Goal: Task Accomplishment & Management: Use online tool/utility

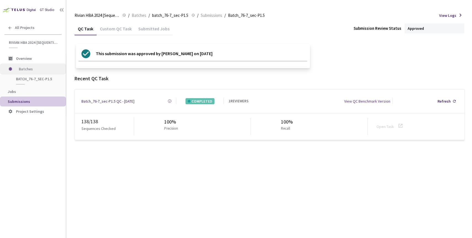
click at [31, 65] on span "Batches" at bounding box center [38, 69] width 38 height 11
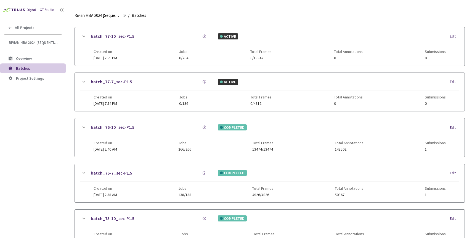
scroll to position [194, 0]
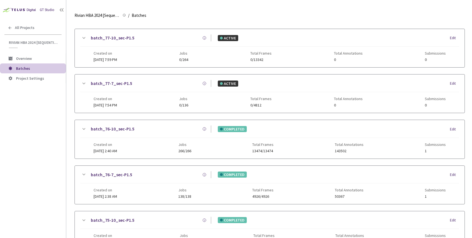
click at [121, 130] on link "batch_76-10_sec-P1.5" at bounding box center [113, 129] width 44 height 7
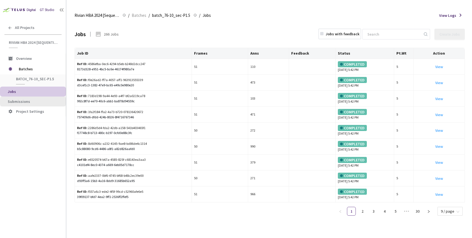
click at [35, 103] on span "Submissions" at bounding box center [35, 101] width 54 height 5
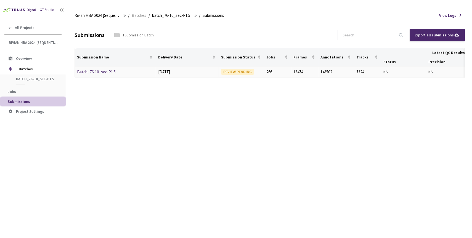
click at [98, 73] on link "Batch_76-10_sec-P1.5" at bounding box center [96, 71] width 39 height 5
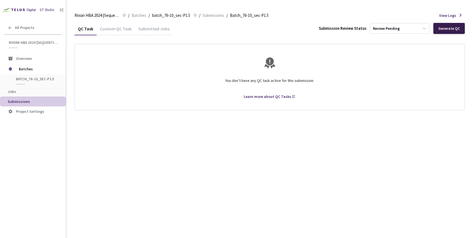
click at [453, 30] on div "Generate QC" at bounding box center [450, 28] width 22 height 4
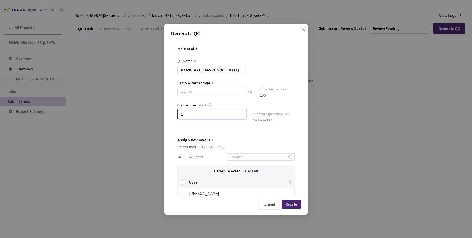
click at [200, 114] on input "1" at bounding box center [212, 114] width 69 height 10
type input "2"
click at [196, 94] on input at bounding box center [212, 92] width 69 height 10
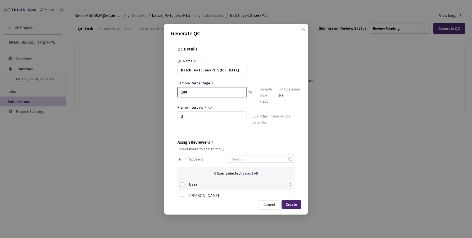
type input "100"
click at [183, 186] on input "Select all" at bounding box center [182, 185] width 4 height 4
checkbox input "true"
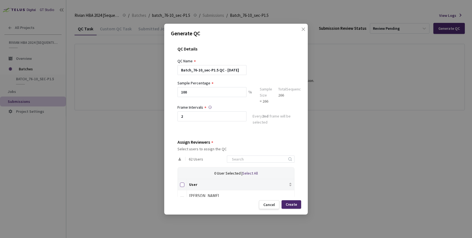
checkbox input "true"
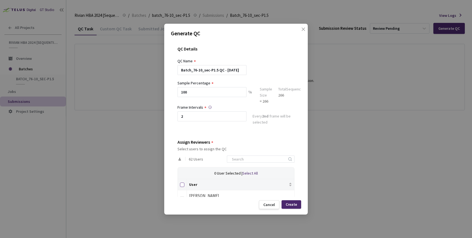
checkbox input "true"
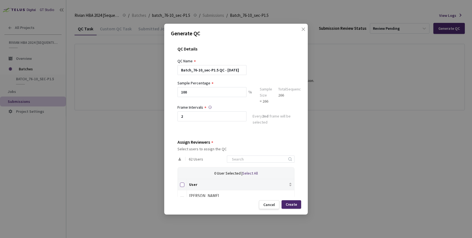
checkbox input "true"
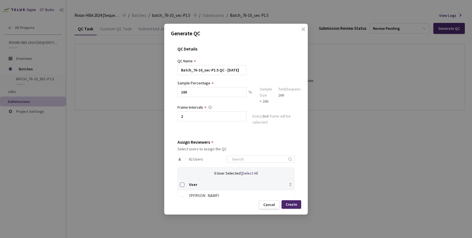
checkbox input "true"
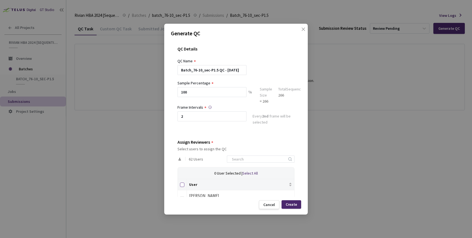
checkbox input "true"
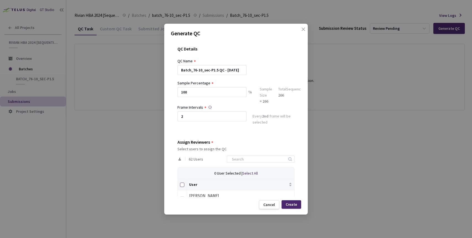
checkbox input "true"
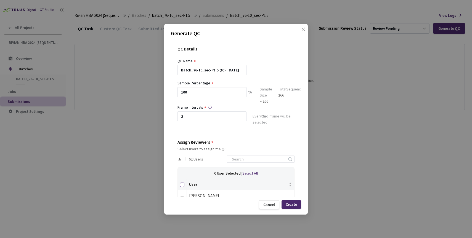
checkbox input "true"
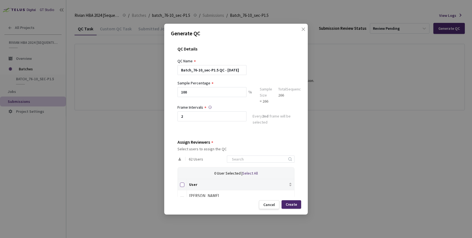
checkbox input "true"
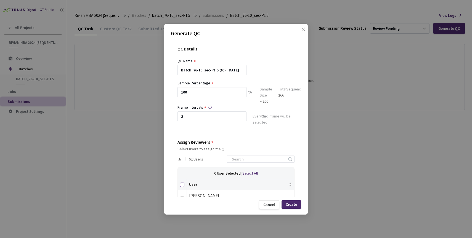
checkbox input "true"
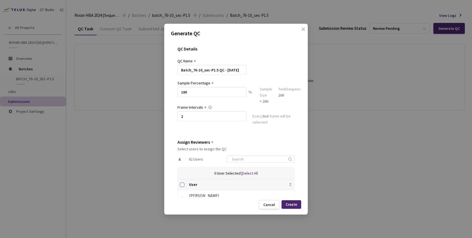
checkbox input "true"
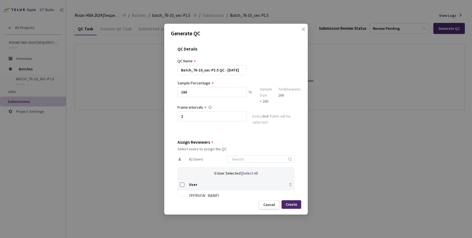
checkbox input "true"
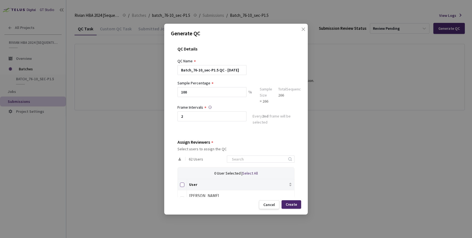
checkbox input "true"
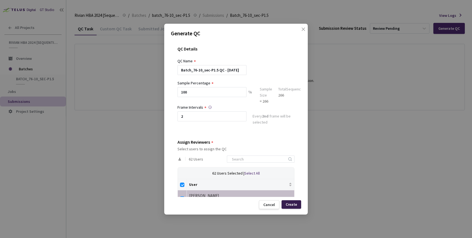
click at [289, 204] on div "Create" at bounding box center [291, 204] width 11 height 4
